Goal: Find specific fact: Find specific fact

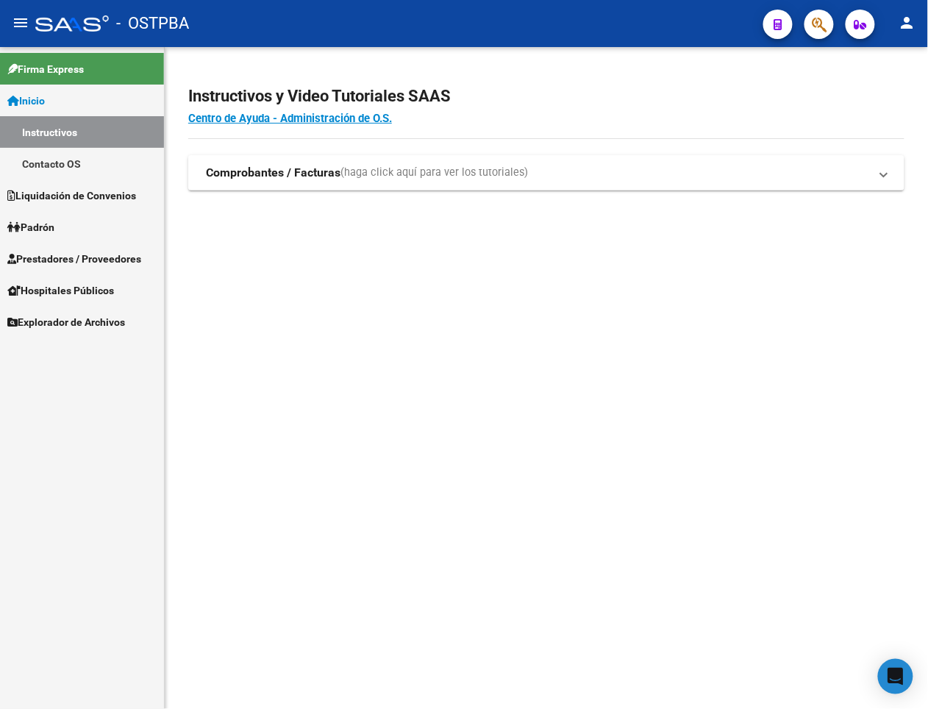
drag, startPoint x: 0, startPoint y: 0, endPoint x: 541, endPoint y: 366, distance: 653.5
click at [541, 366] on mat-sidenav-content "Instructivos y Video Tutoriales SAAS Centro de Ayuda - Administración de O.S. C…" at bounding box center [546, 378] width 763 height 662
click at [674, 307] on mat-sidenav-content "Instructivos y Video Tutoriales SAAS Centro de Ayuda - Administración de O.S. C…" at bounding box center [546, 378] width 763 height 662
click at [268, 328] on mat-sidenav-content "Instructivos y Video Tutoriales SAAS Centro de Ayuda - Administración de O.S. C…" at bounding box center [546, 378] width 763 height 662
click at [126, 434] on div "Firma Express Inicio Instructivos Contacto OS Liquidación de Convenios Gastos -…" at bounding box center [82, 378] width 164 height 662
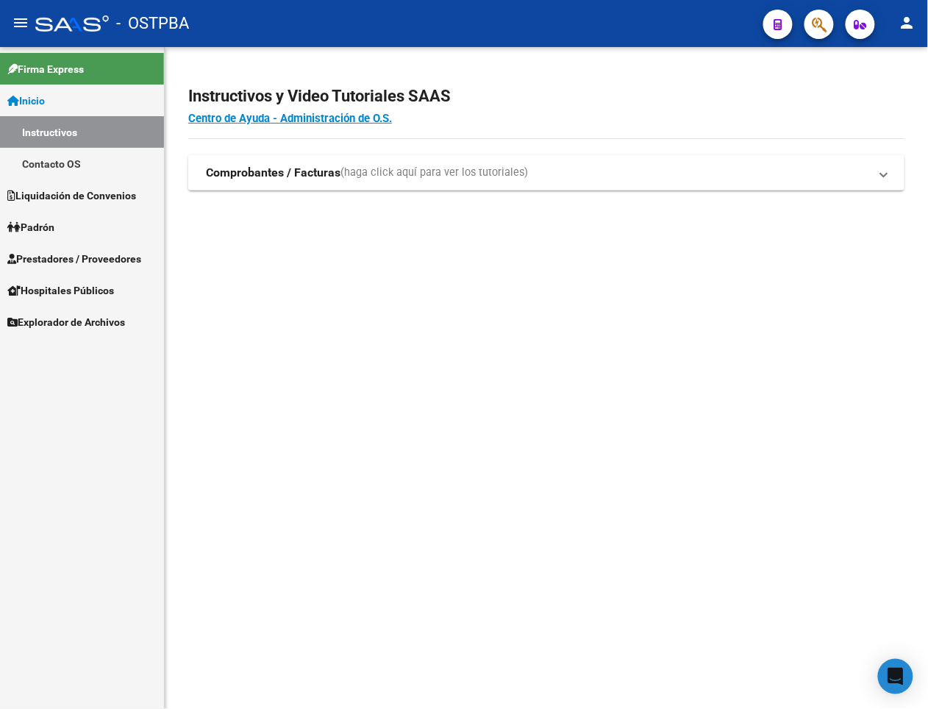
click at [750, 344] on mat-sidenav-content "Instructivos y Video Tutoriales SAAS Centro de Ayuda - Administración de O.S. C…" at bounding box center [546, 378] width 763 height 662
drag, startPoint x: 644, startPoint y: 371, endPoint x: 653, endPoint y: 369, distance: 9.1
click at [644, 372] on mat-sidenav-content "Instructivos y Video Tutoriales SAAS Centro de Ayuda - Administración de O.S. C…" at bounding box center [546, 378] width 763 height 662
click at [810, 28] on button "button" at bounding box center [819, 24] width 29 height 29
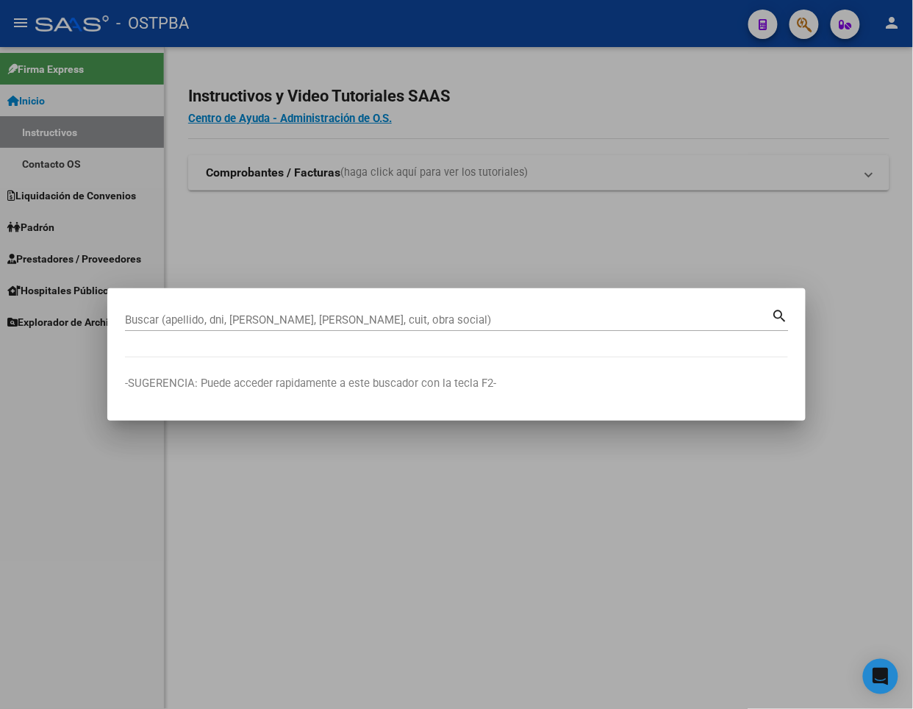
click at [813, 113] on div at bounding box center [456, 354] width 913 height 709
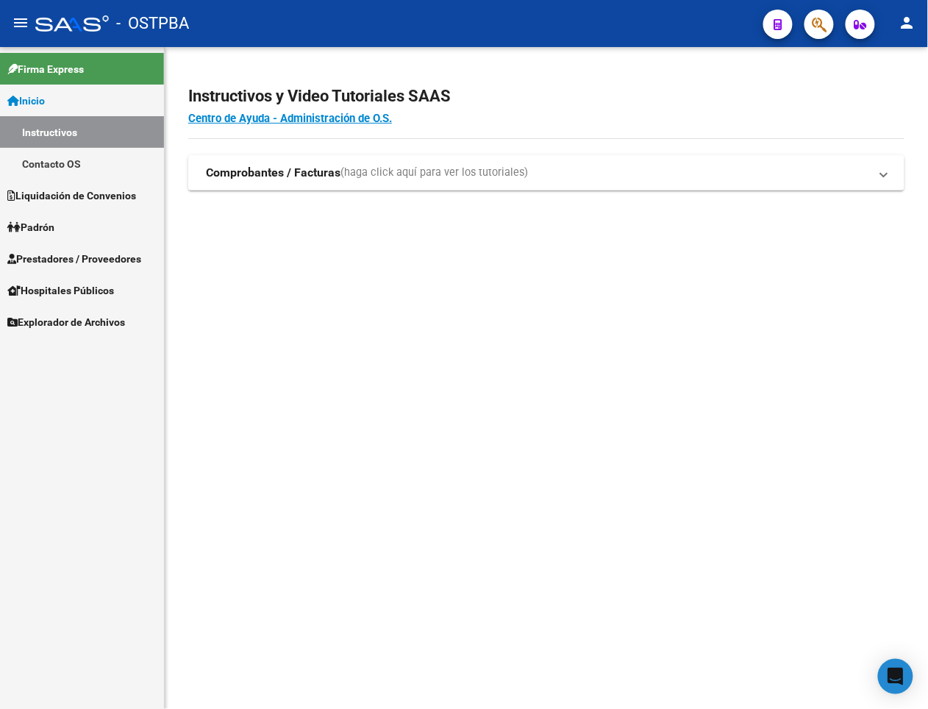
click at [819, 325] on mat-sidenav-content "Instructivos y Video Tutoriales SAAS Centro de Ayuda - Administración de O.S. C…" at bounding box center [546, 378] width 763 height 662
click at [482, 327] on mat-sidenav-content "Instructivos y Video Tutoriales SAAS Centro de Ayuda - Administración de O.S. C…" at bounding box center [546, 378] width 763 height 662
click at [812, 35] on span "button" at bounding box center [819, 25] width 15 height 30
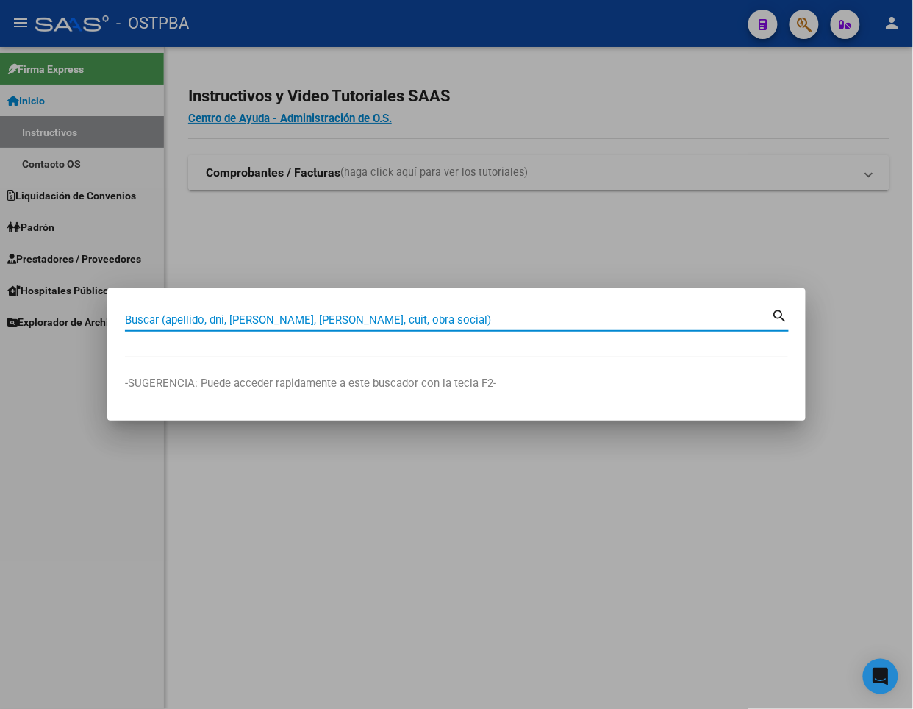
paste input "39351438"
type input "39351438"
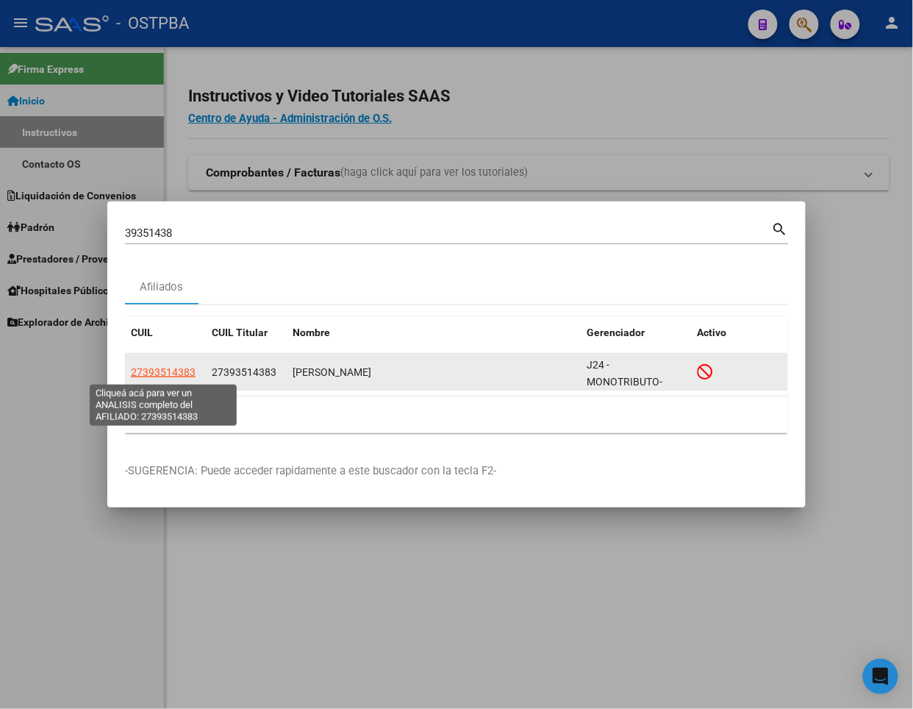
click at [175, 368] on span "27393514383" at bounding box center [163, 372] width 65 height 12
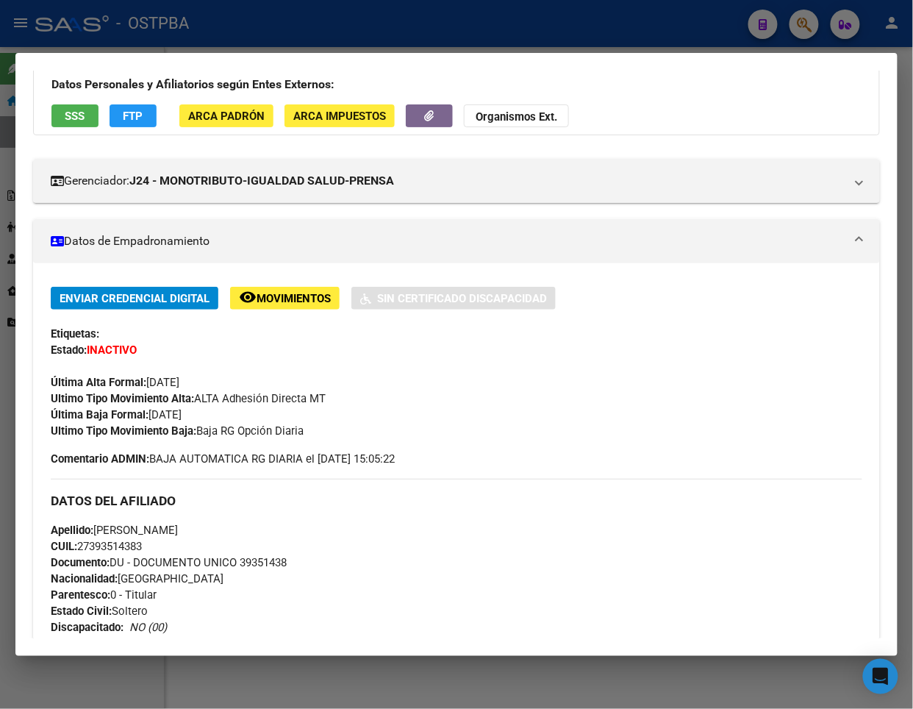
scroll to position [98, 0]
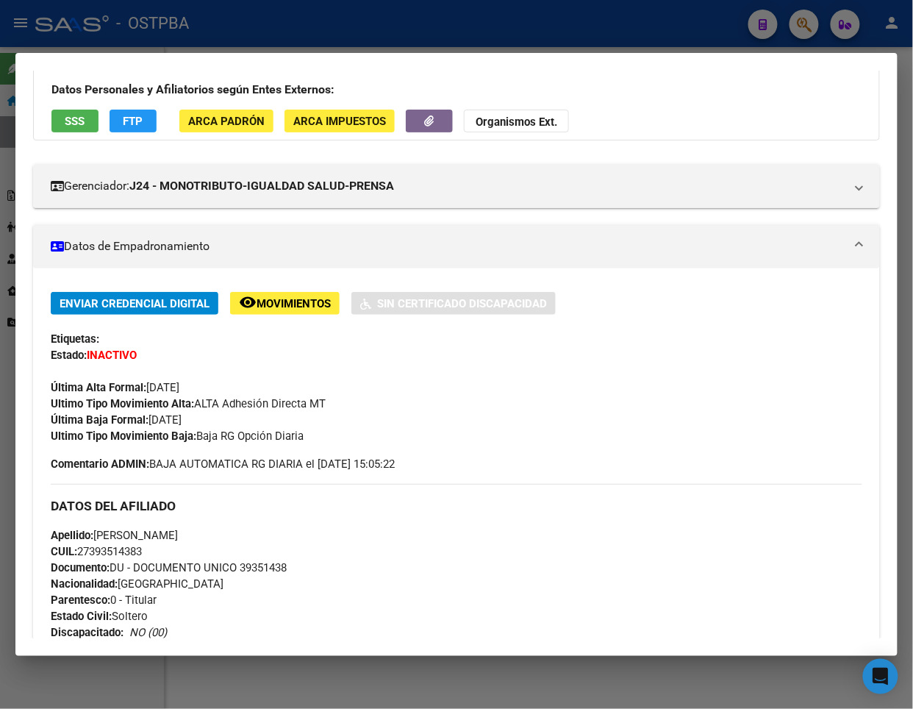
click at [98, 545] on span "CUIL: 27393514383" at bounding box center [96, 551] width 91 height 13
copy span "27393514383"
click at [93, 551] on span "CUIL: 27393514383" at bounding box center [96, 551] width 91 height 13
drag, startPoint x: 93, startPoint y: 551, endPoint x: 142, endPoint y: 550, distance: 49.3
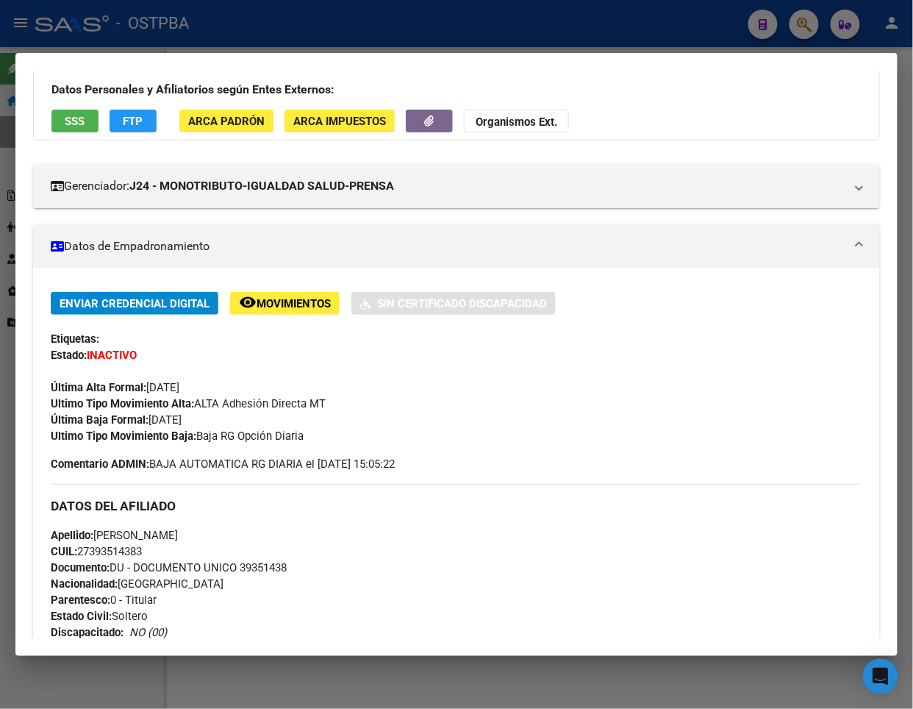
click at [142, 550] on span "CUIL: 27393514383" at bounding box center [96, 551] width 91 height 13
copy span "39351438"
click at [178, 531] on span "Apellido: [PERSON_NAME]" at bounding box center [114, 535] width 127 height 13
click at [178, 532] on span "Apellido: [PERSON_NAME]" at bounding box center [114, 535] width 127 height 13
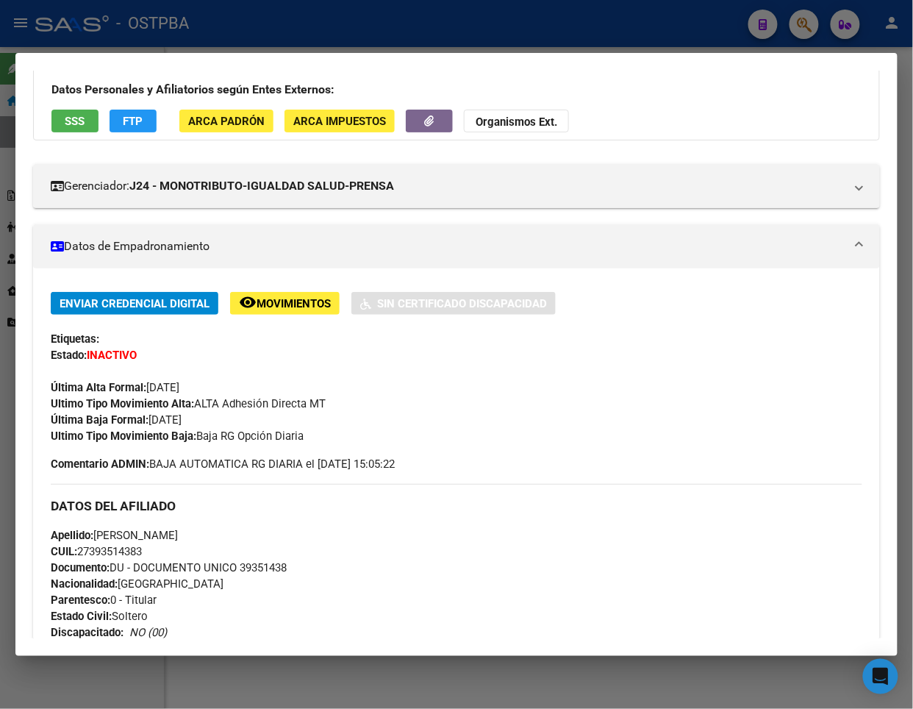
drag, startPoint x: 99, startPoint y: 539, endPoint x: 204, endPoint y: 541, distance: 105.2
click at [178, 541] on span "Apellido: [PERSON_NAME]" at bounding box center [114, 535] width 127 height 13
copy span "[PERSON_NAME]"
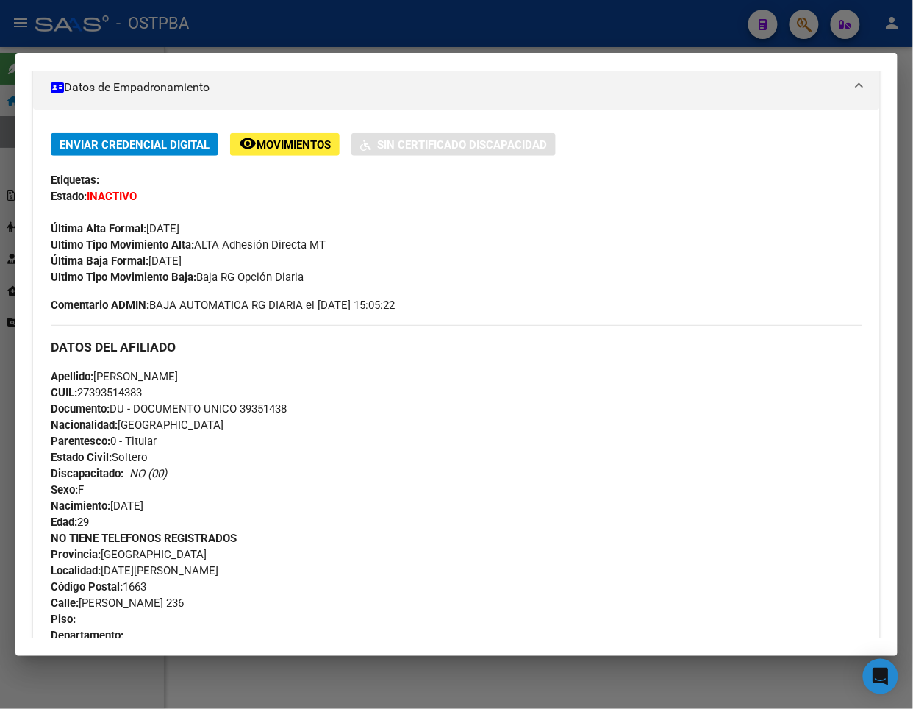
scroll to position [294, 0]
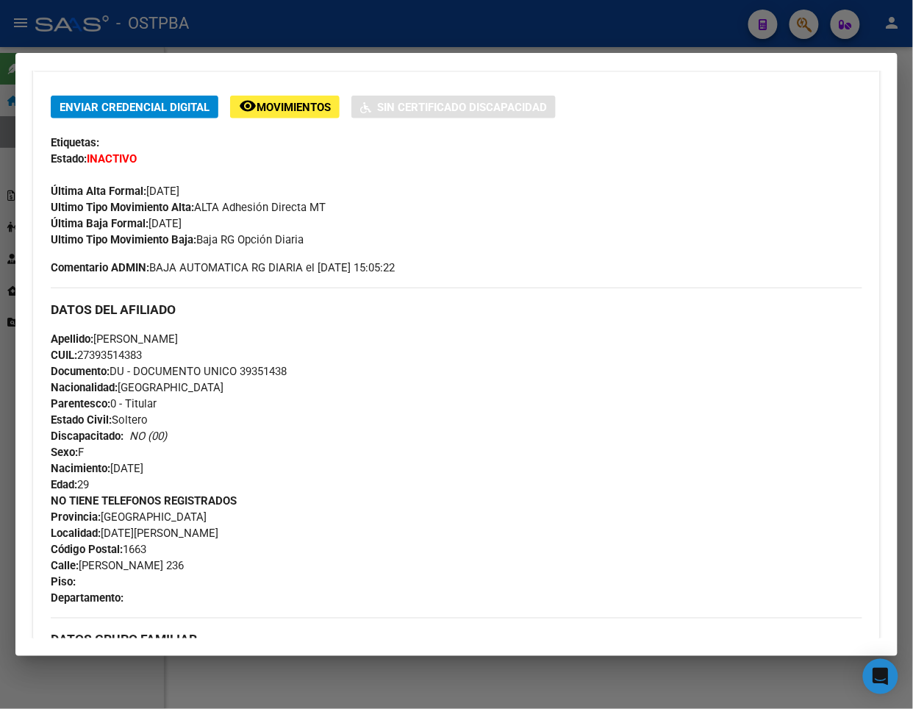
drag, startPoint x: 115, startPoint y: 471, endPoint x: 199, endPoint y: 466, distance: 84.0
click at [199, 466] on div "Apellido: [PERSON_NAME] CUIL: 27393514383 Documento: DU - DOCUMENTO UNICO 39351…" at bounding box center [457, 412] width 812 height 162
copy span "[DATE]"
drag, startPoint x: 92, startPoint y: 356, endPoint x: 143, endPoint y: 354, distance: 50.8
click at [142, 354] on span "CUIL: 27393514383" at bounding box center [96, 355] width 91 height 13
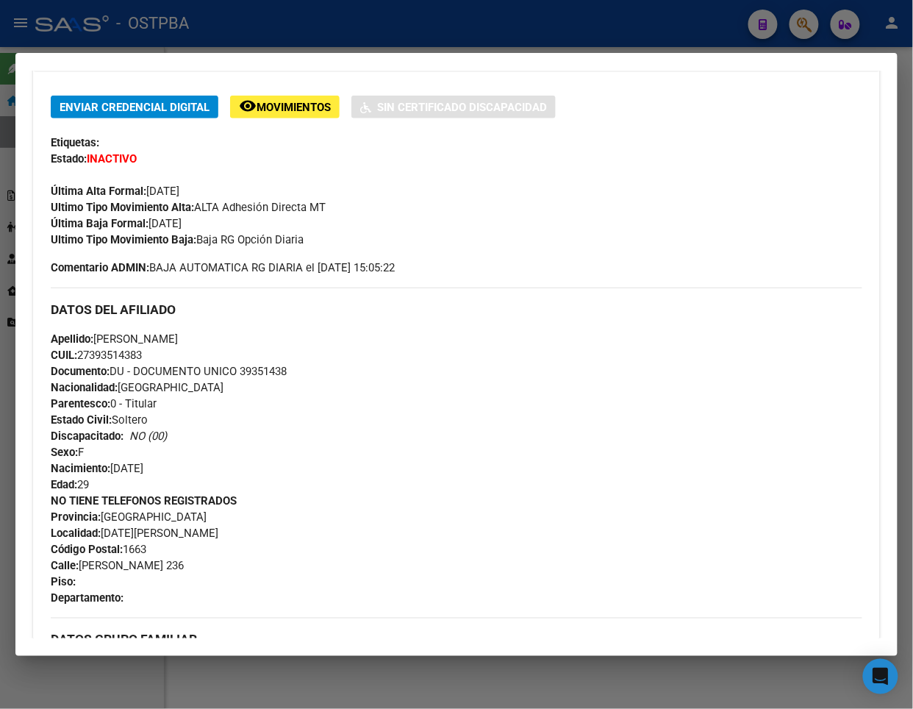
copy span "39351438"
click at [316, 312] on h3 "DATOS DEL AFILIADO" at bounding box center [457, 310] width 812 height 16
click at [96, 563] on span "Calle: [PERSON_NAME] 236" at bounding box center [117, 565] width 133 height 13
copy span "ECHEVERRIA"
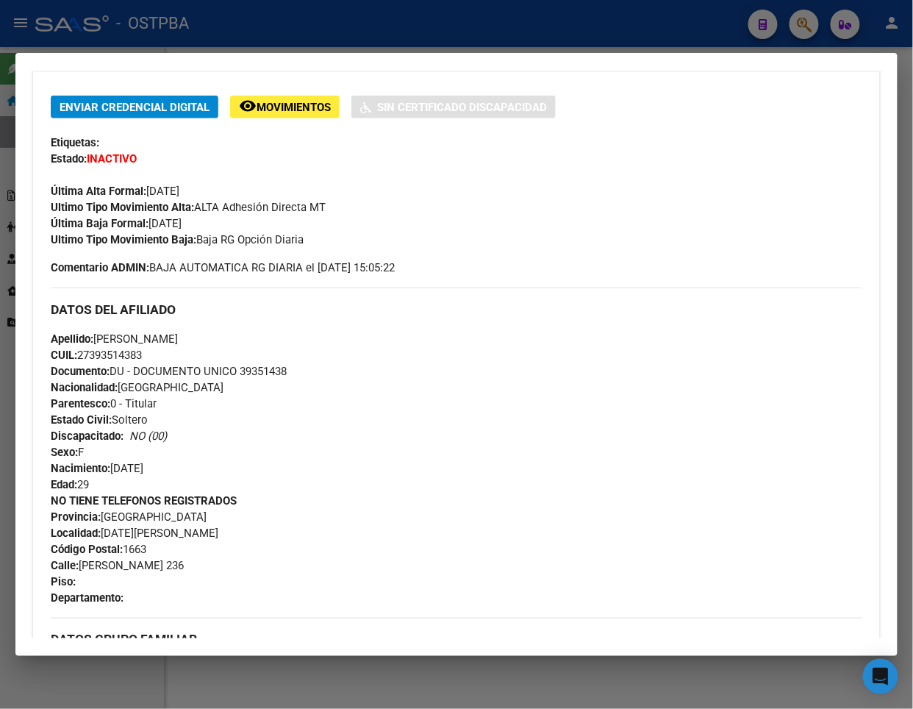
click at [154, 563] on span "Calle: [PERSON_NAME] 236" at bounding box center [117, 565] width 133 height 13
copy span "236"
click at [130, 354] on span "CUIL: 27393514383" at bounding box center [96, 355] width 91 height 13
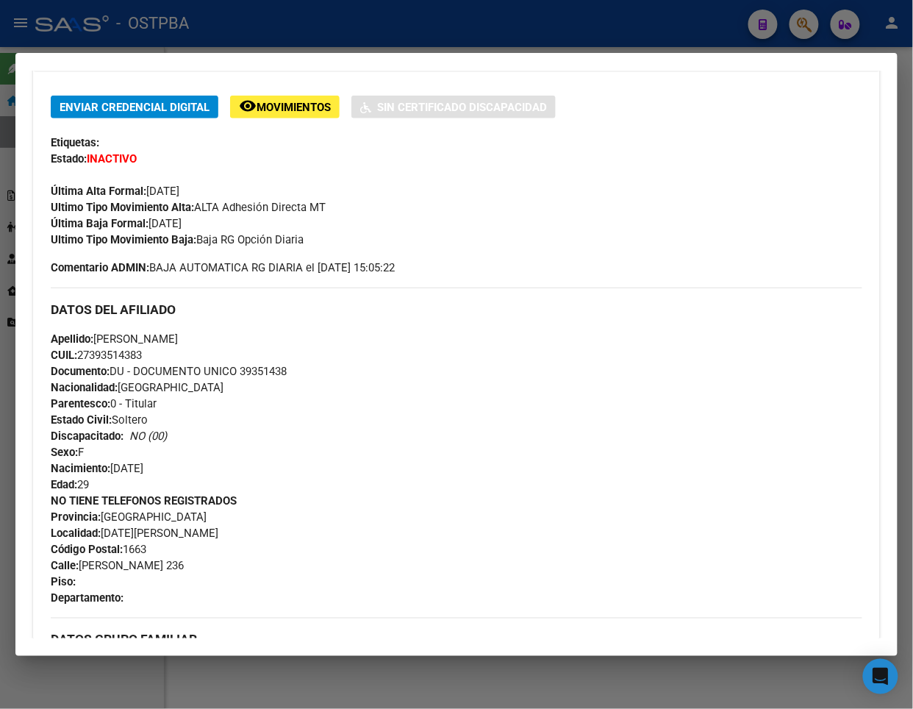
copy span "27393514383"
